Goal: Task Accomplishment & Management: Manage account settings

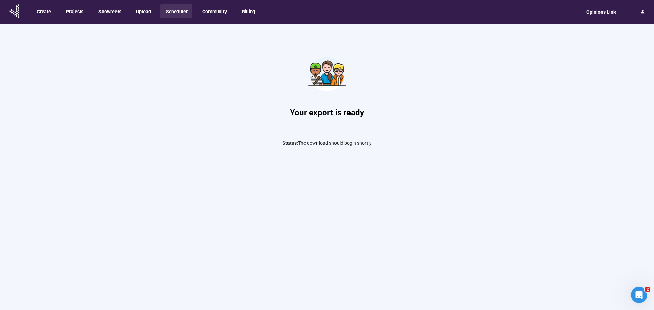
click at [179, 14] on button "Scheduler" at bounding box center [177, 11] width 32 height 14
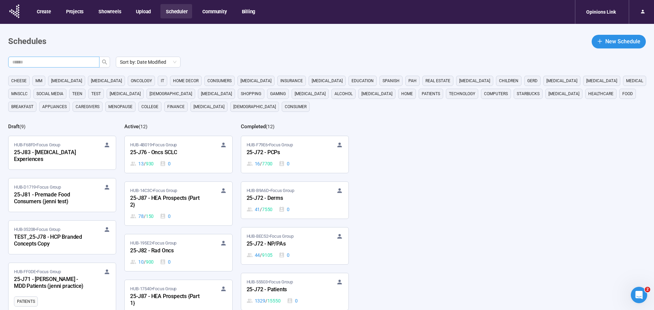
click at [53, 63] on input "text" at bounding box center [51, 61] width 78 height 7
type input "***"
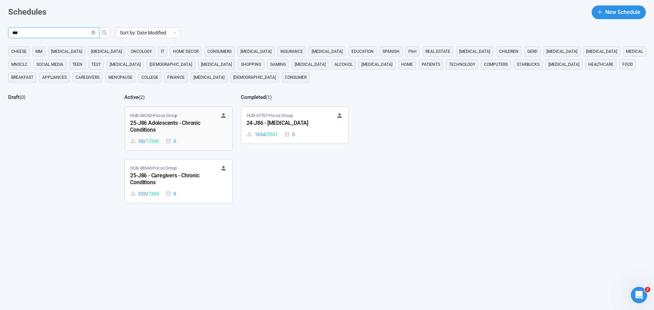
click at [159, 127] on div "25-J86 Adolescents - Chronic Conditions" at bounding box center [167, 127] width 75 height 16
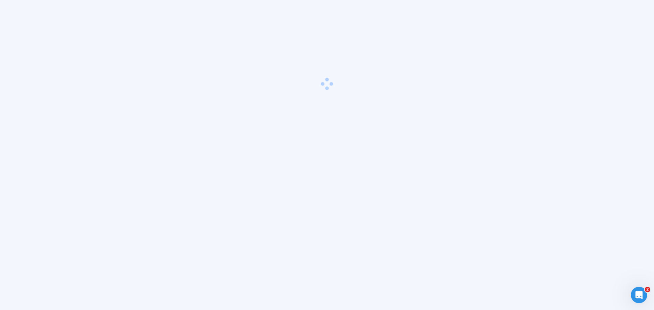
scroll to position [24, 0]
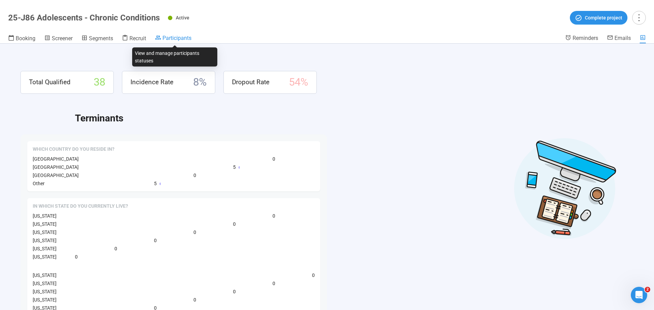
click at [170, 38] on span "Participants" at bounding box center [177, 38] width 29 height 6
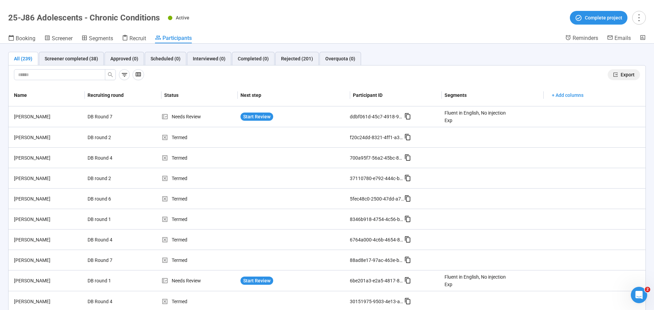
click at [627, 73] on span "Export" at bounding box center [628, 74] width 14 height 7
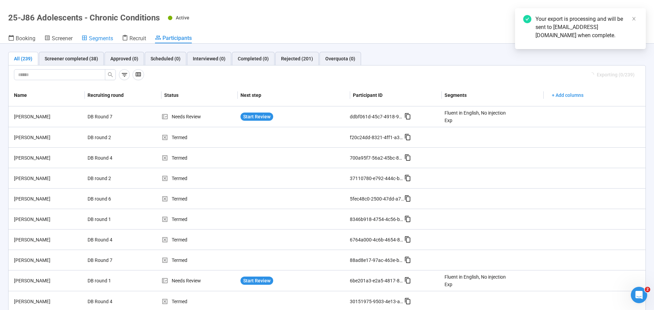
drag, startPoint x: 305, startPoint y: 17, endPoint x: 108, endPoint y: 35, distance: 197.9
click at [305, 17] on div "Active Complete project" at bounding box center [407, 18] width 478 height 14
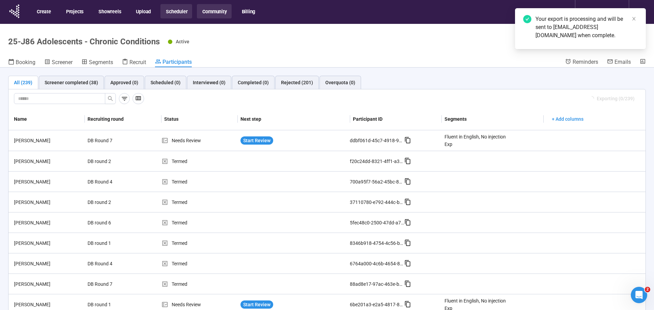
click at [223, 10] on button "Community" at bounding box center [214, 11] width 34 height 14
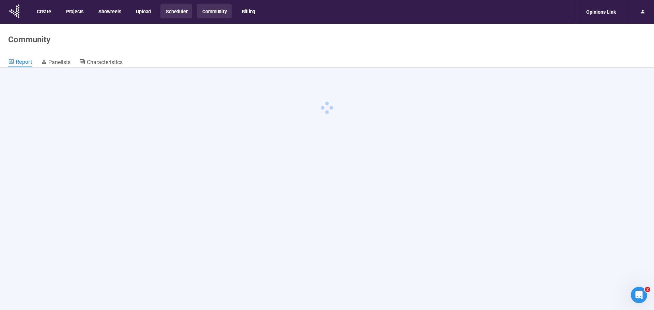
click at [169, 14] on button "Scheduler" at bounding box center [177, 11] width 32 height 14
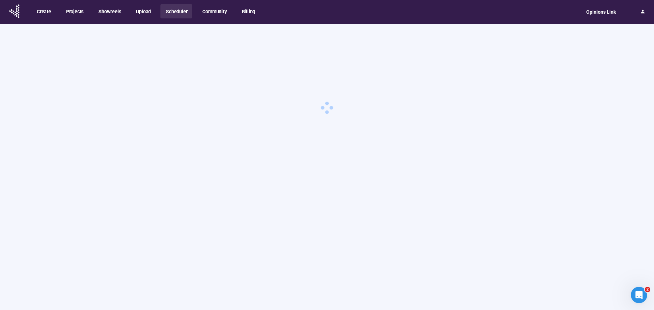
click at [172, 12] on button "Scheduler" at bounding box center [177, 11] width 32 height 14
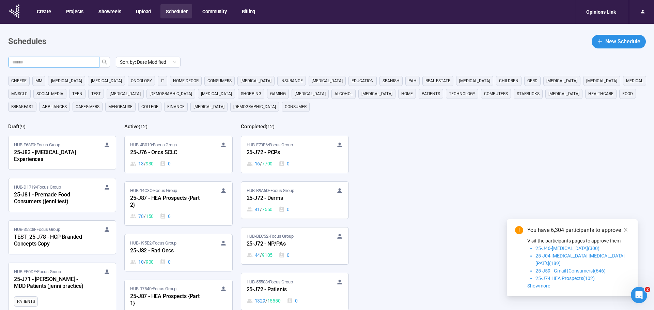
click at [49, 60] on input "text" at bounding box center [51, 61] width 78 height 7
type input "***"
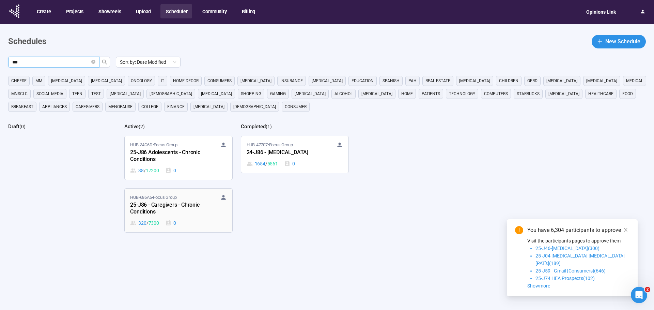
click at [169, 203] on div "25-J86 - Caregivers - Chronic Conditions" at bounding box center [167, 209] width 75 height 16
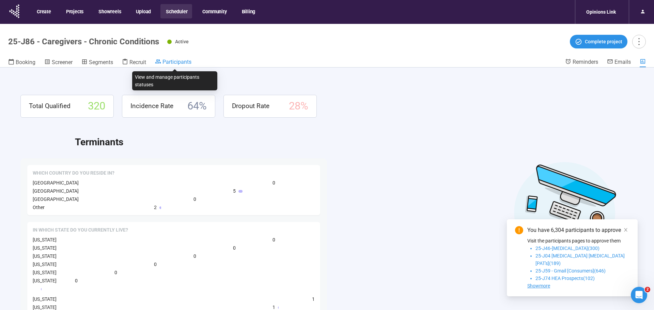
click at [174, 64] on span "Participants" at bounding box center [177, 62] width 29 height 6
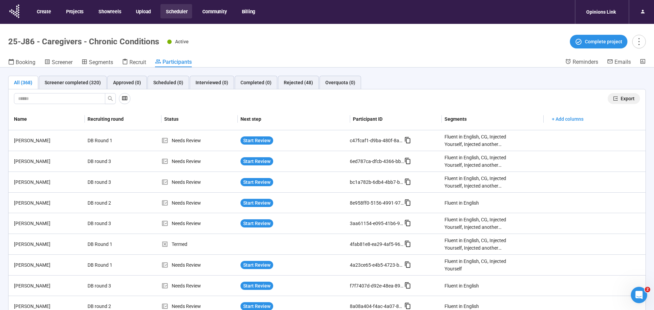
click at [623, 101] on span "Export" at bounding box center [628, 98] width 14 height 7
